Goal: Find specific page/section: Find specific page/section

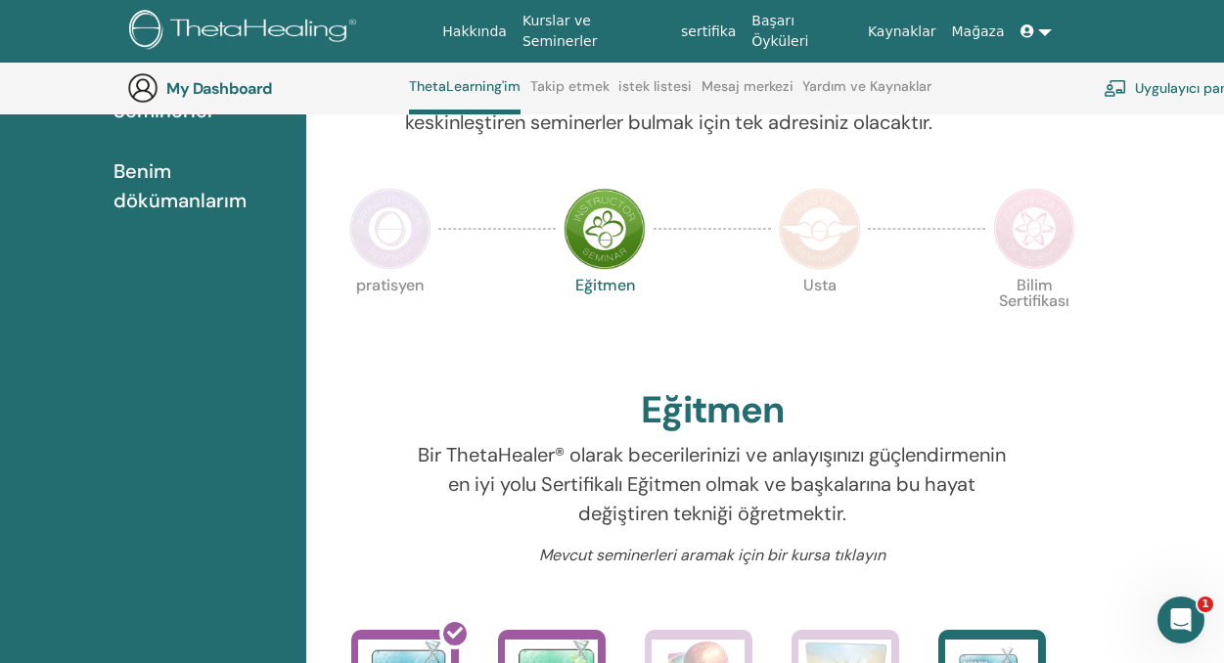
scroll to position [681, 0]
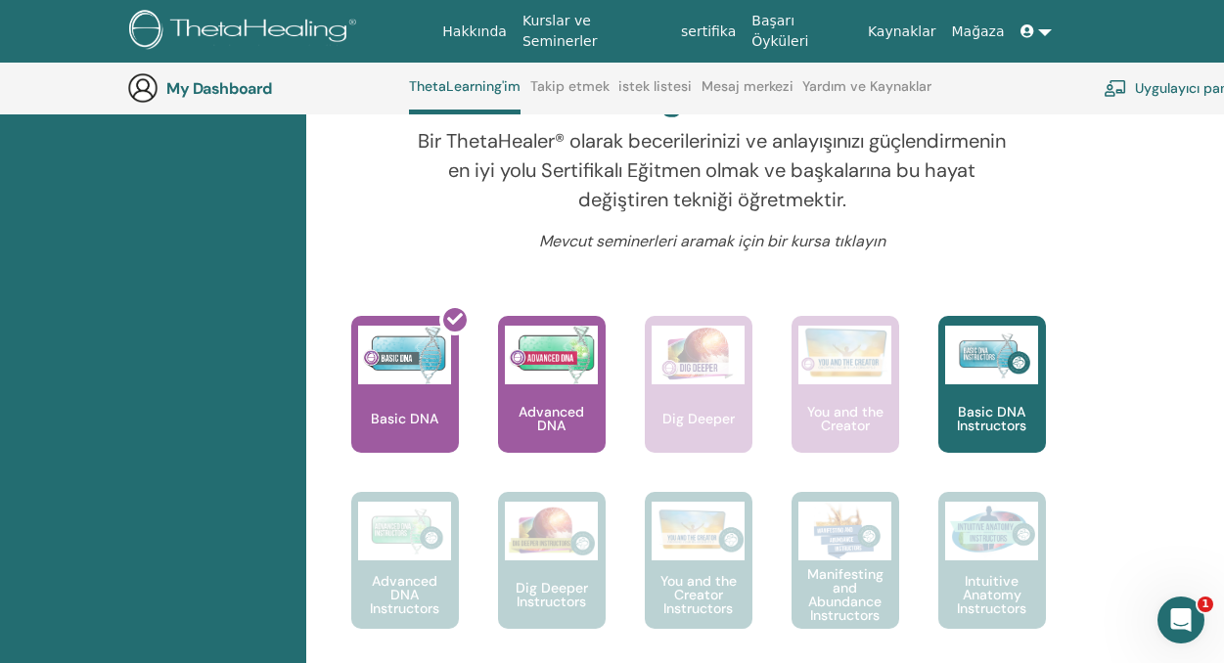
click at [1039, 29] on link at bounding box center [1036, 32] width 47 height 36
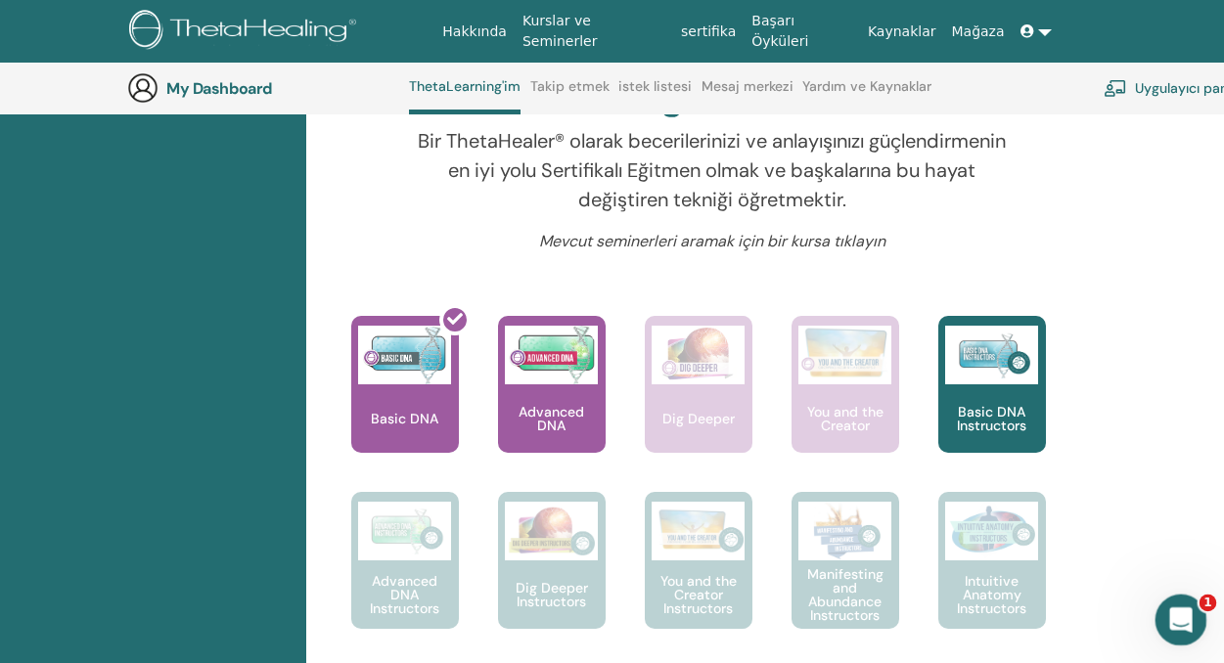
click at [1200, 615] on div "Intercom Messenger uygulamasını aç" at bounding box center [1178, 617] width 65 height 65
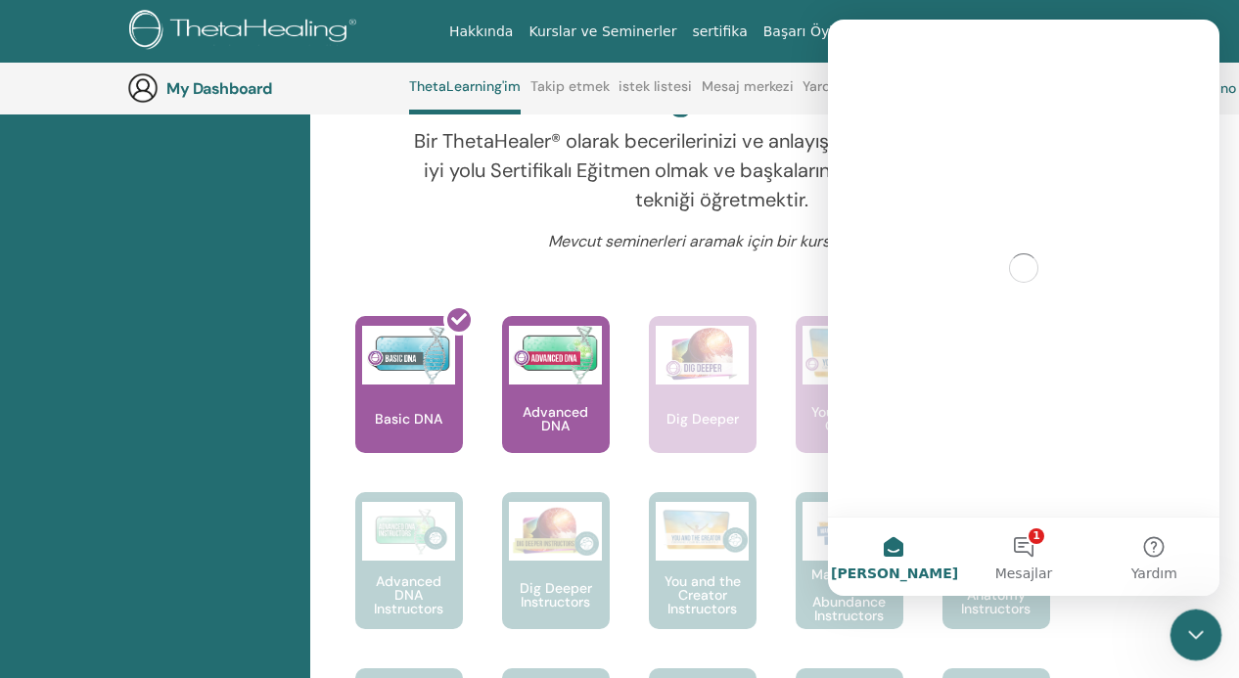
scroll to position [0, 0]
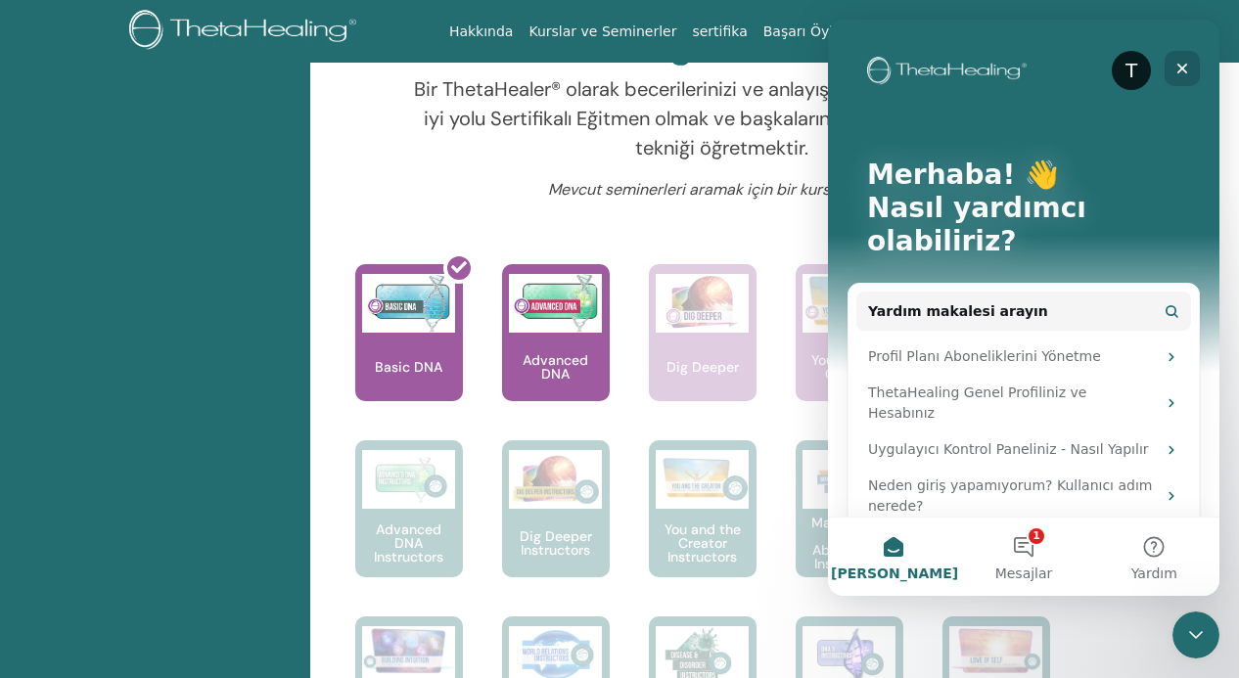
click at [1183, 68] on icon "Kapat" at bounding box center [1182, 69] width 11 height 11
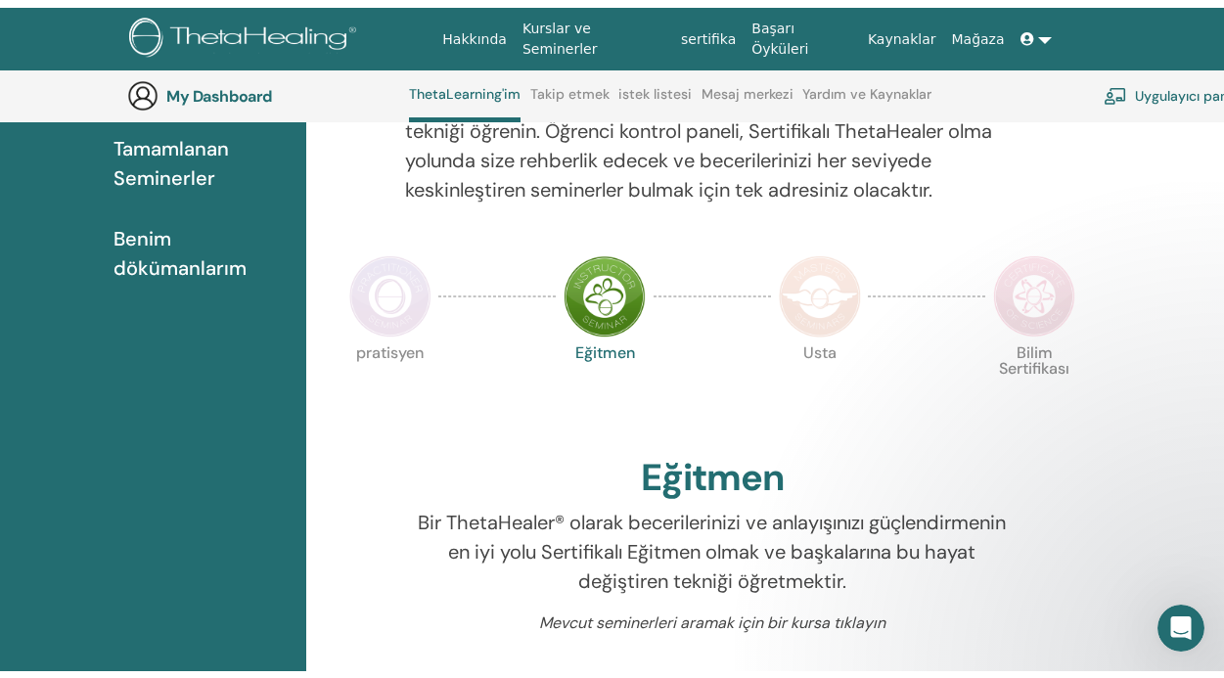
scroll to position [74, 0]
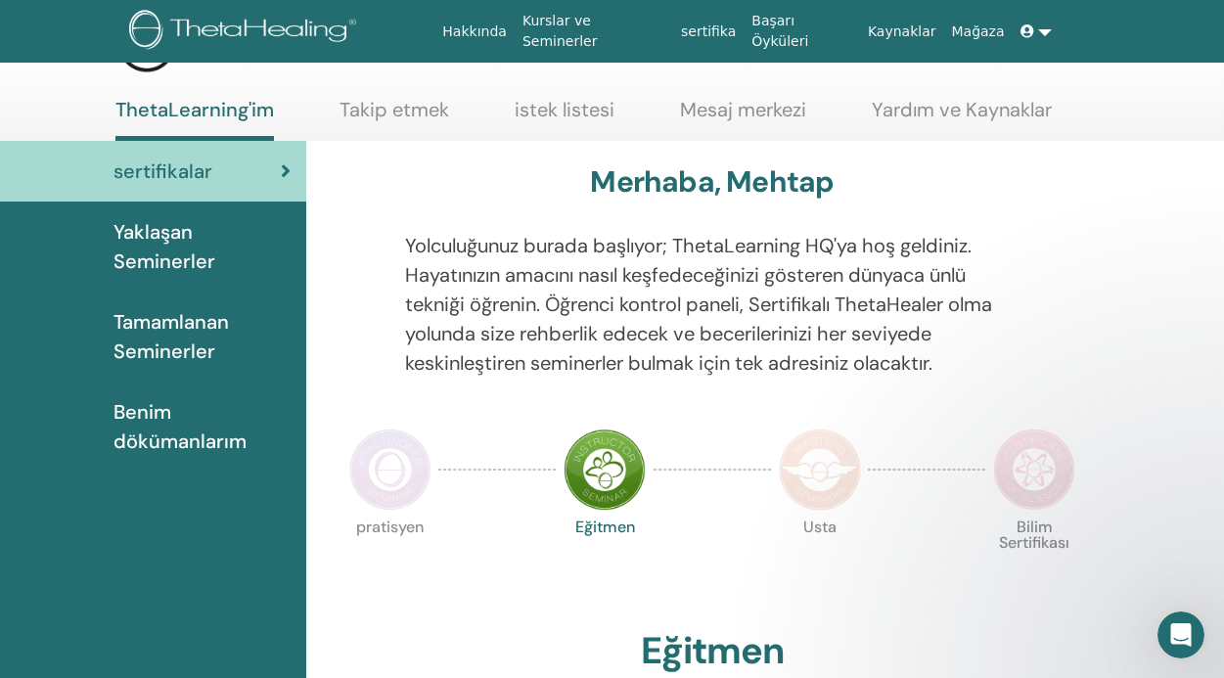
click at [832, 463] on img at bounding box center [820, 470] width 82 height 82
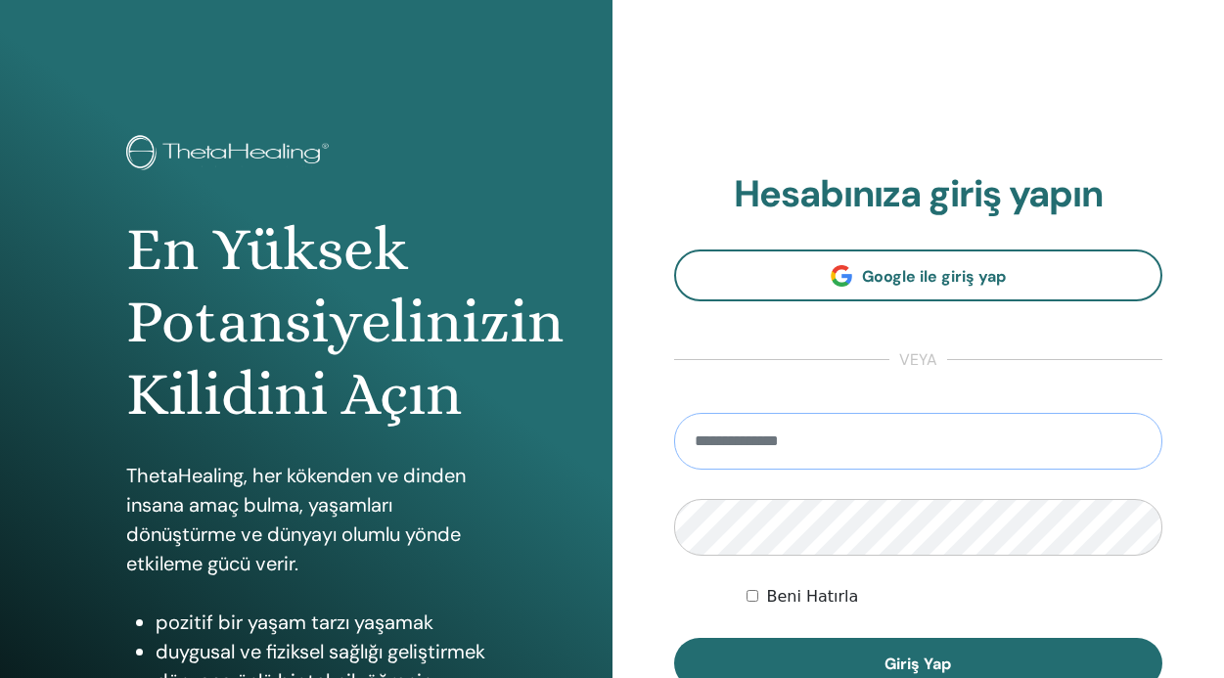
type input "**********"
click at [918, 663] on button "Giriş Yap" at bounding box center [918, 663] width 489 height 51
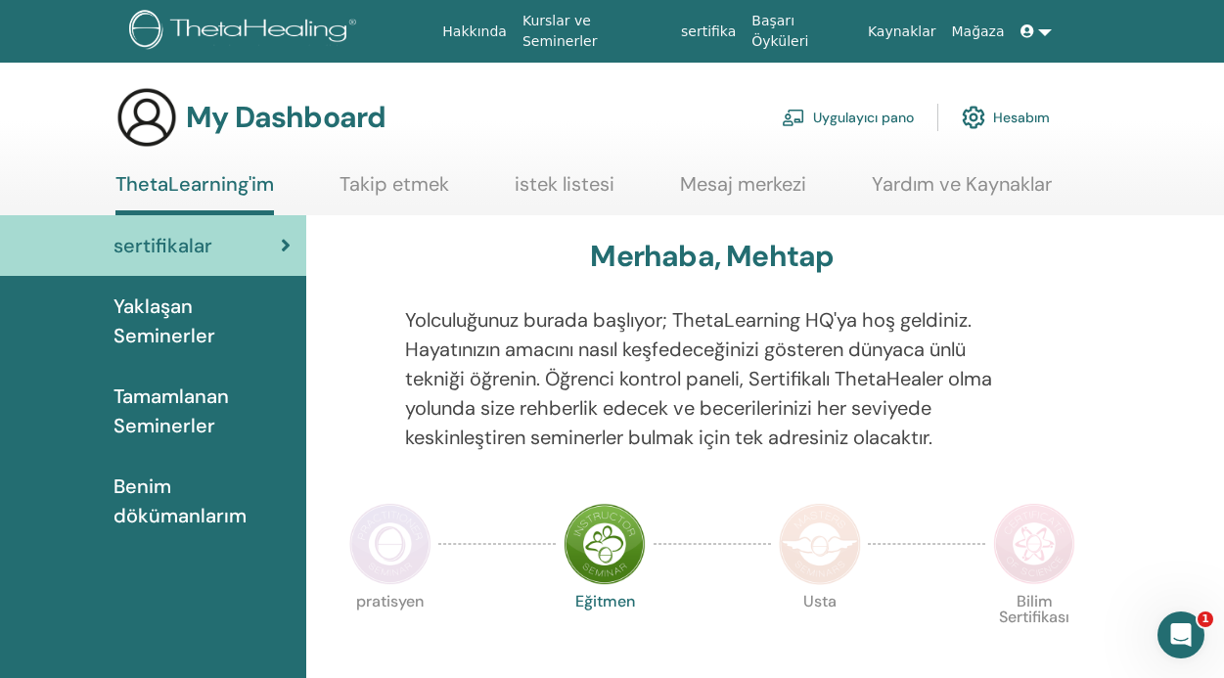
click at [361, 543] on img at bounding box center [390, 544] width 82 height 82
click at [375, 544] on img at bounding box center [390, 544] width 82 height 82
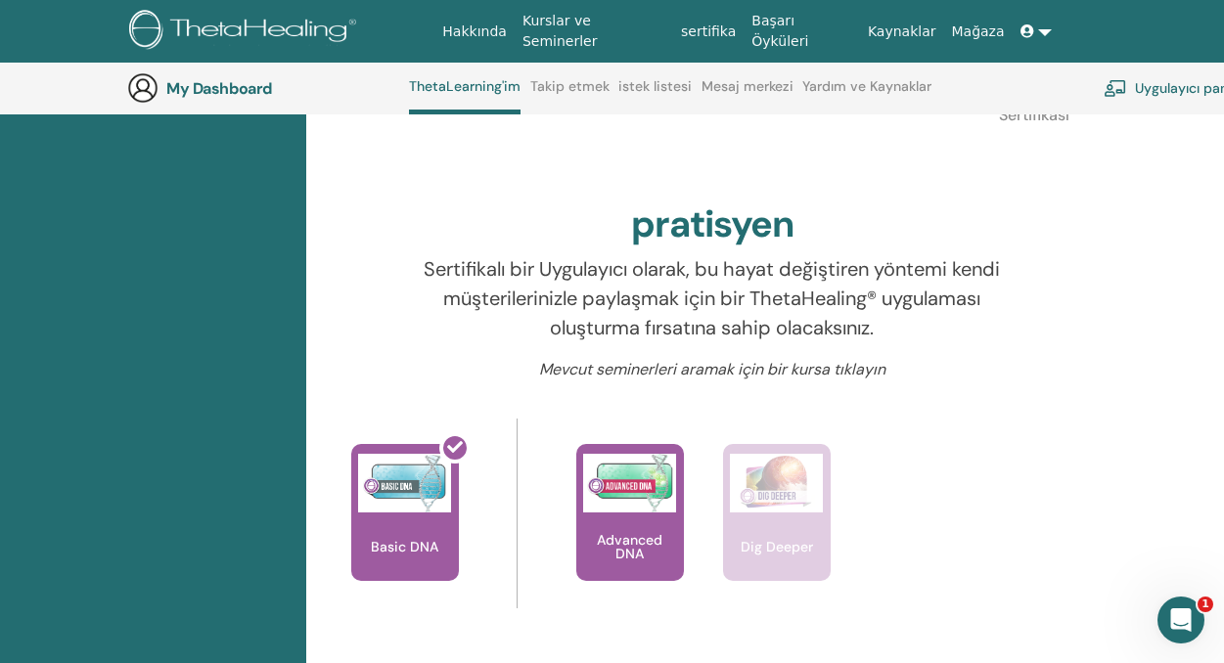
scroll to position [313, 0]
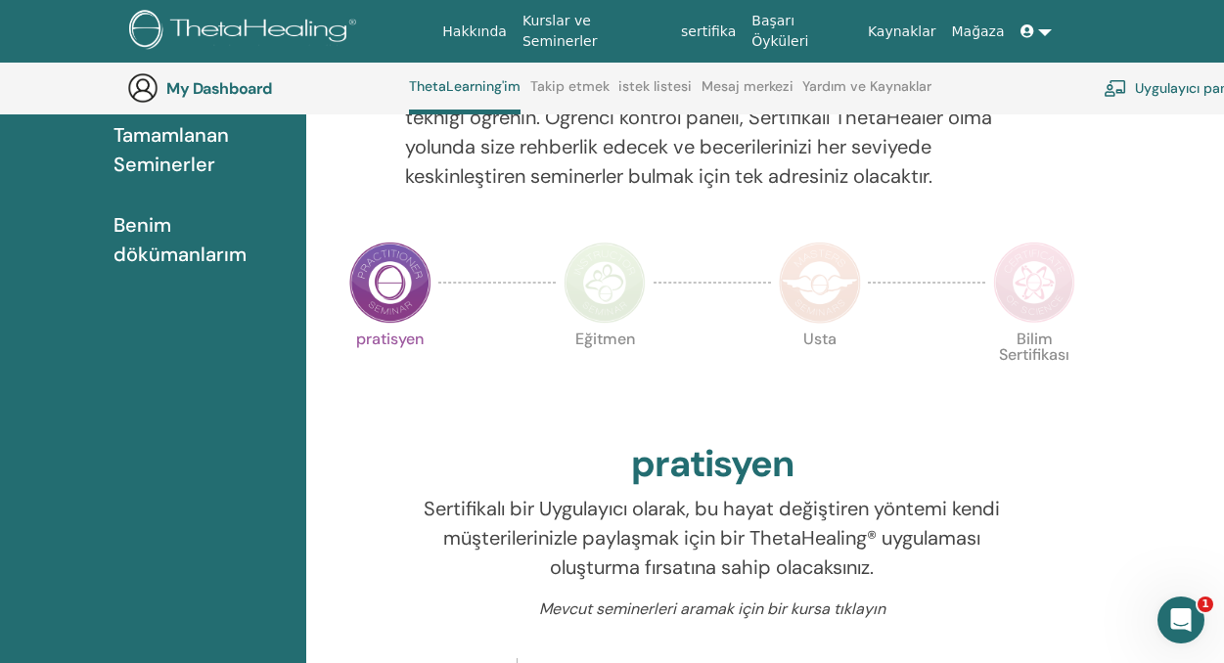
click at [622, 270] on img at bounding box center [605, 283] width 82 height 82
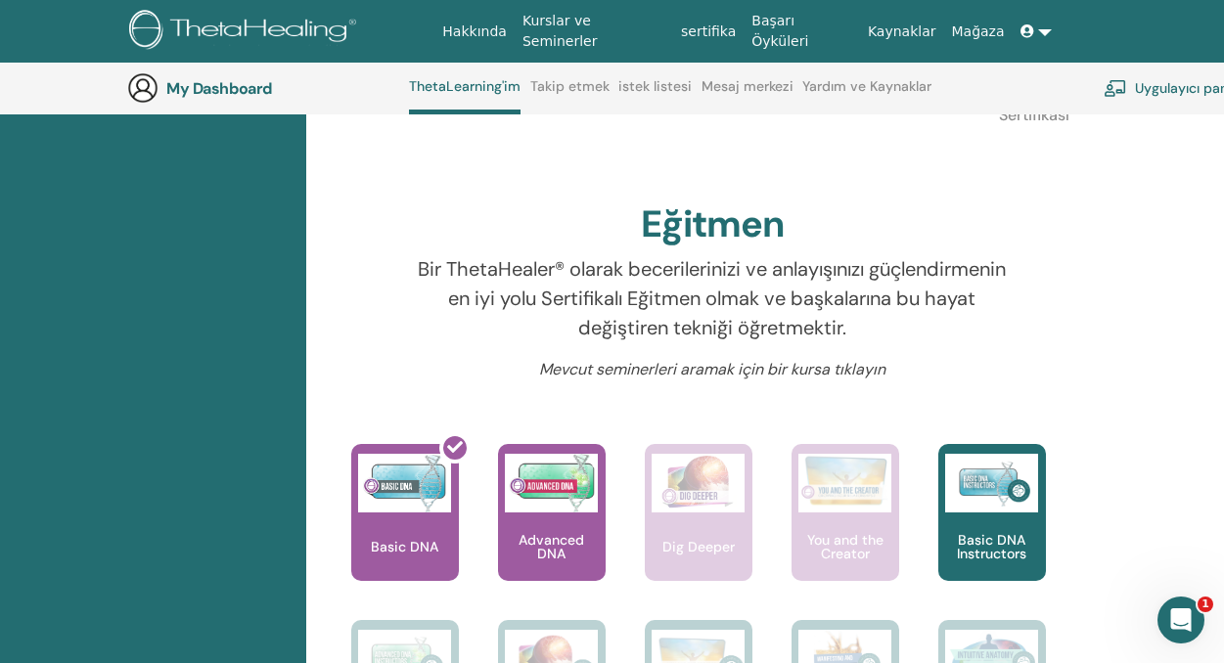
scroll to position [219, 0]
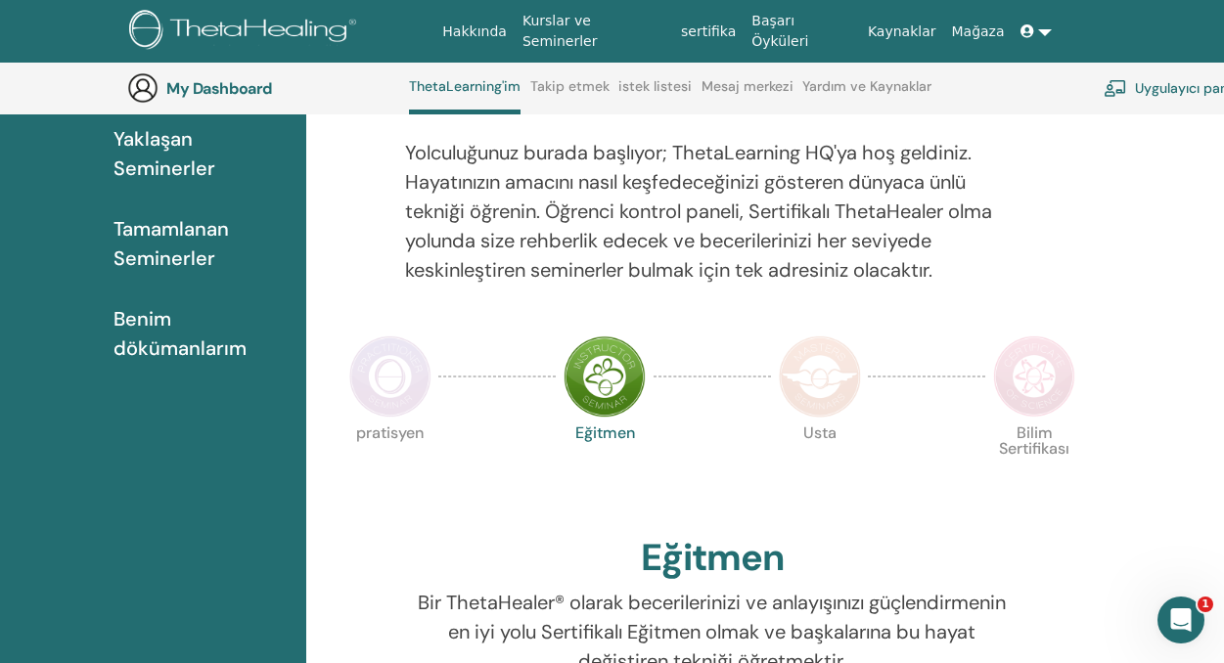
click at [819, 375] on img at bounding box center [820, 377] width 82 height 82
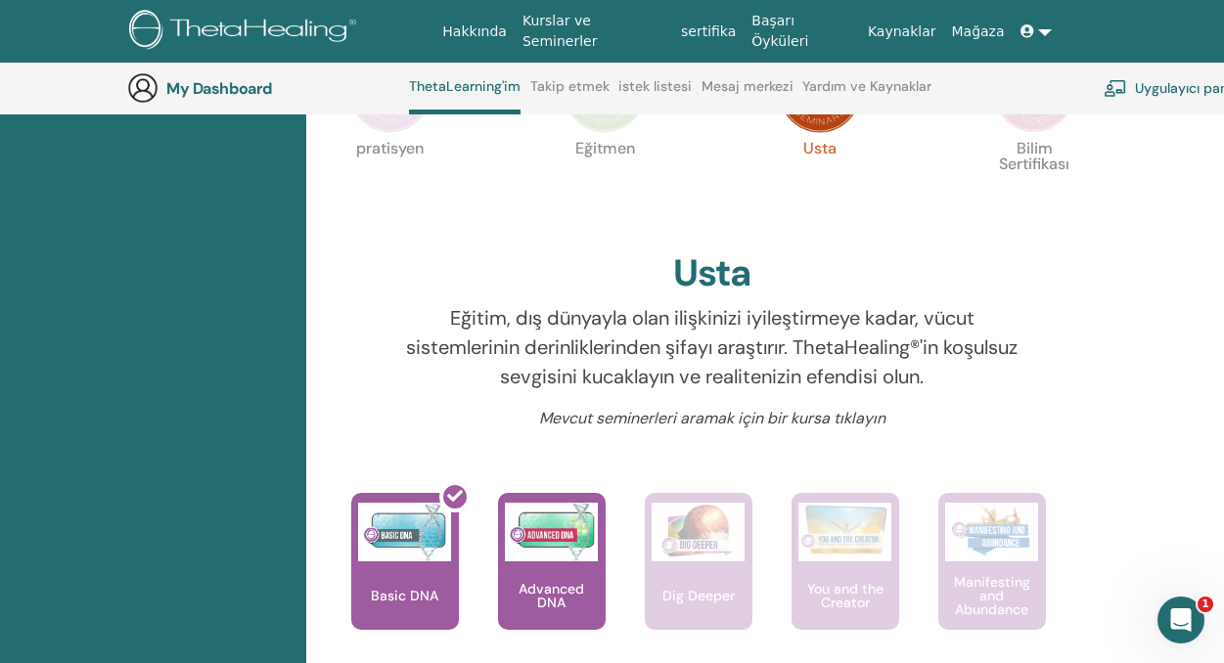
scroll to position [364, 0]
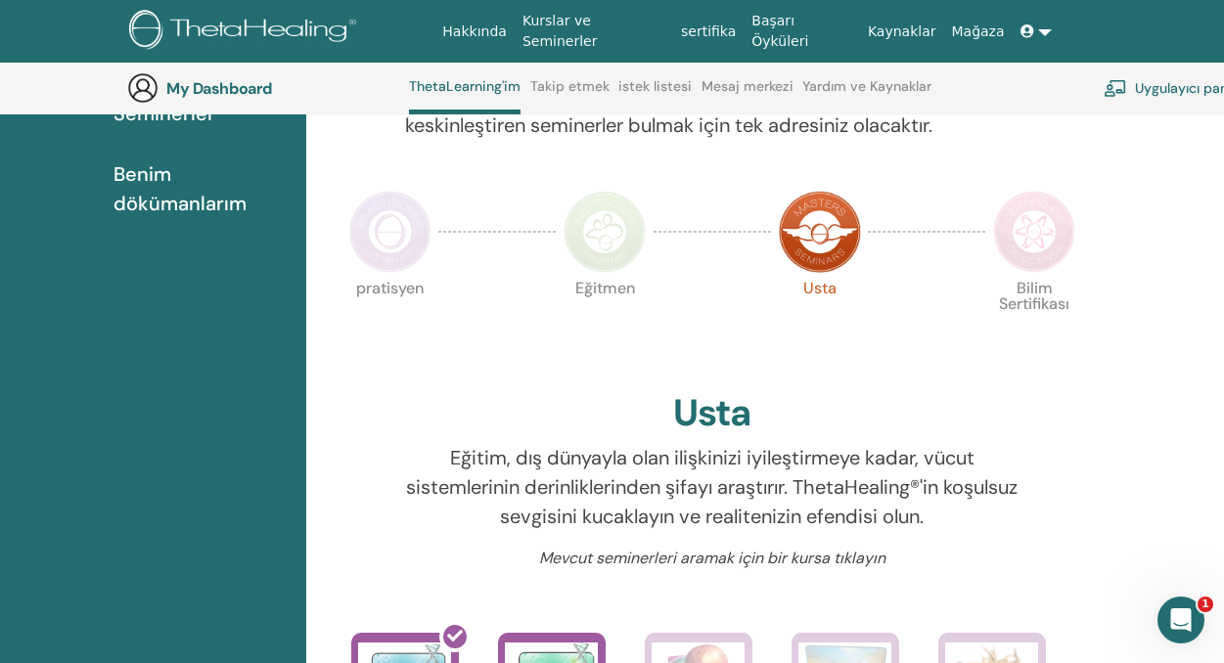
click at [1037, 232] on img at bounding box center [1034, 232] width 82 height 82
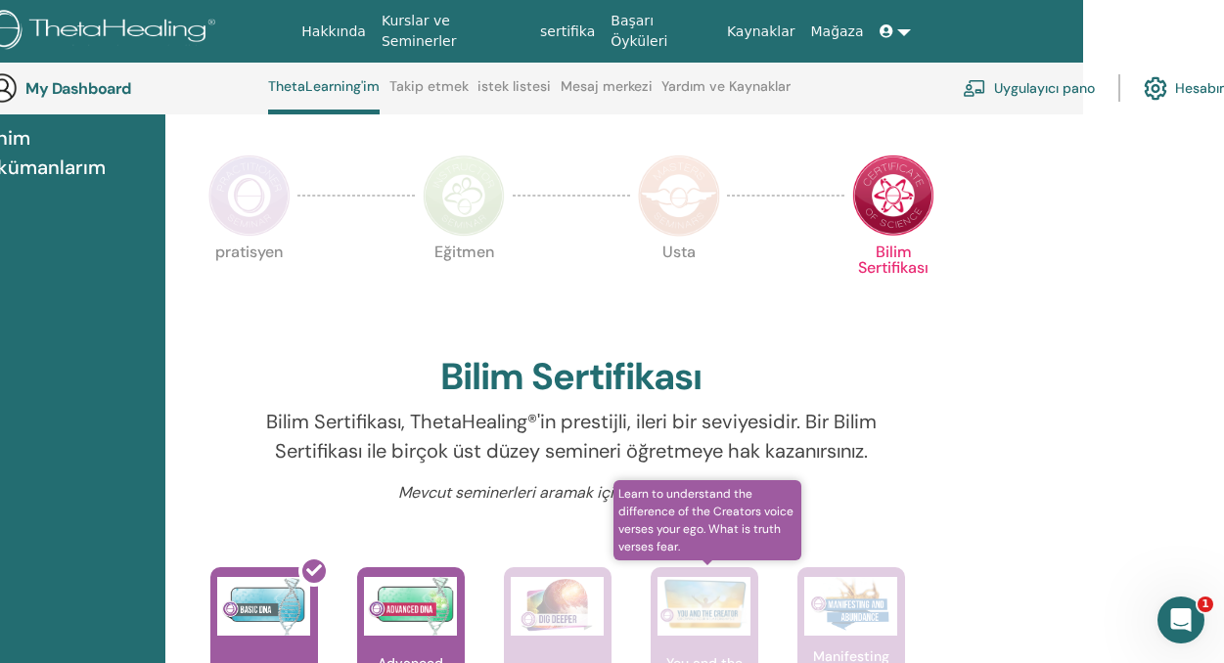
scroll to position [400, 145]
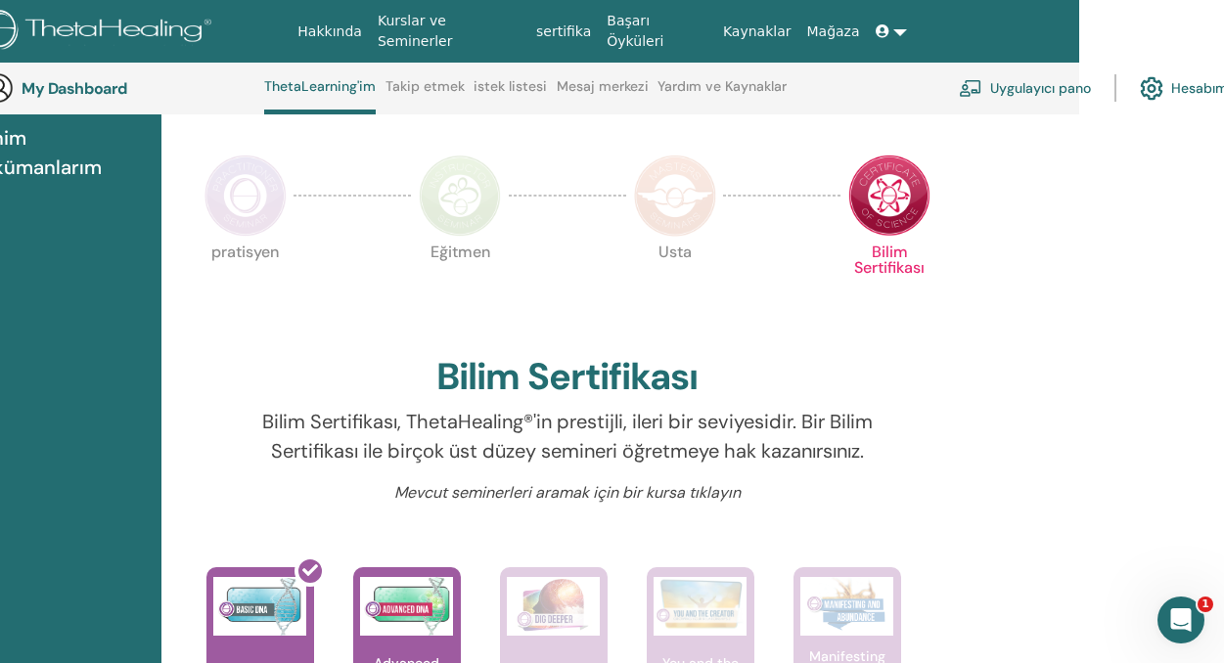
click at [1043, 93] on link "Uygulayıcı pano" at bounding box center [1025, 88] width 132 height 43
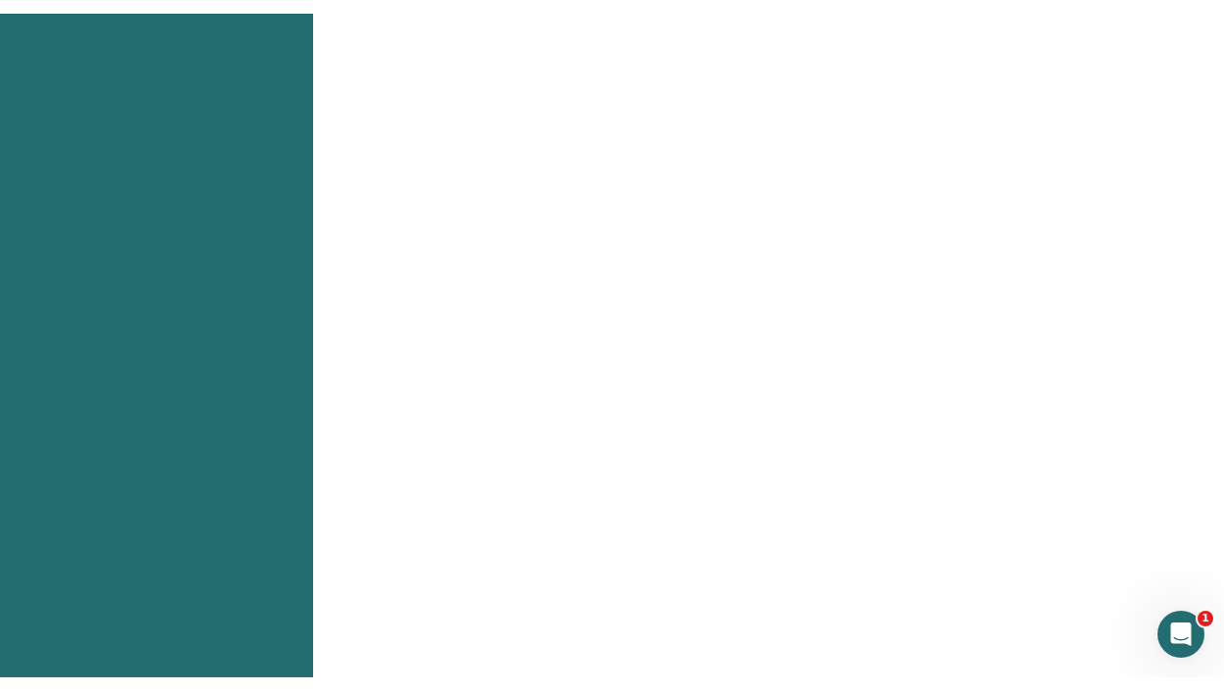
scroll to position [885, 0]
